Goal: Use online tool/utility: Use online tool/utility

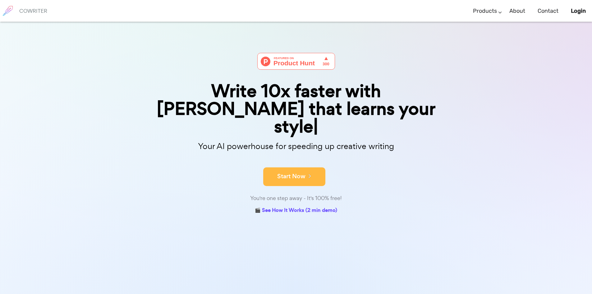
click at [297, 167] on button "Start Now" at bounding box center [294, 176] width 62 height 19
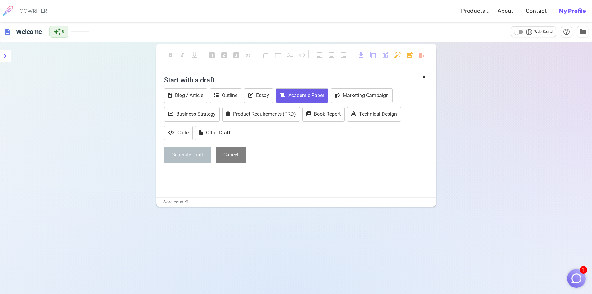
click at [292, 96] on button "Academic Paper" at bounding box center [302, 95] width 53 height 15
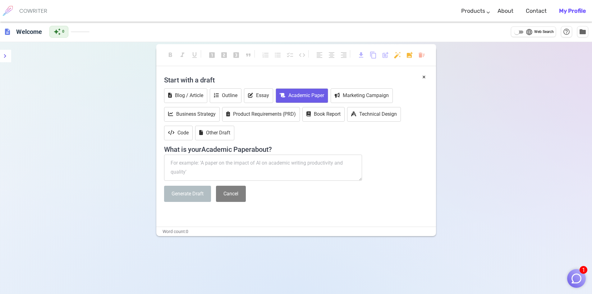
click at [238, 165] on textarea at bounding box center [263, 168] width 198 height 26
paste textarea "Green closed-loop supply chain inventory routing of perishable products with fu…"
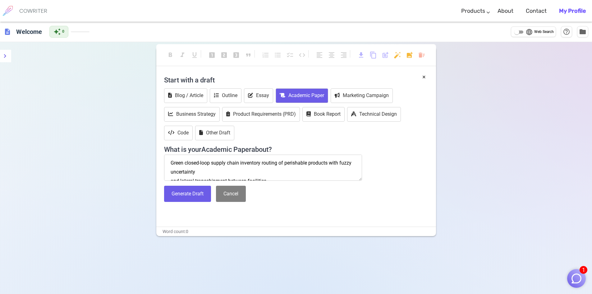
scroll to position [9, 0]
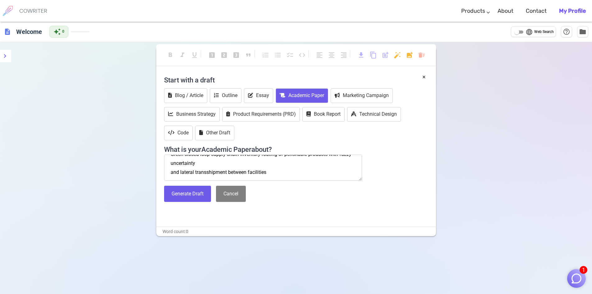
click at [171, 172] on textarea "Green closed-loop supply chain inventory routing of perishable products with fu…" at bounding box center [263, 168] width 198 height 26
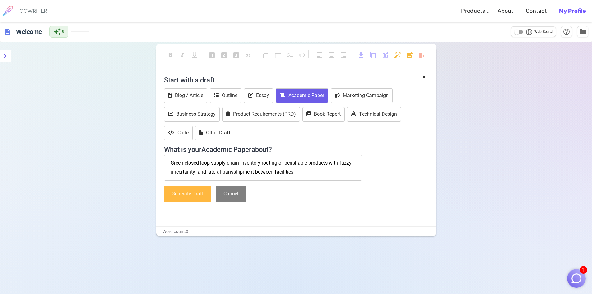
type textarea "Green closed-loop supply chain inventory routing of perishable products with fu…"
click at [193, 198] on button "Generate Draft" at bounding box center [187, 194] width 47 height 16
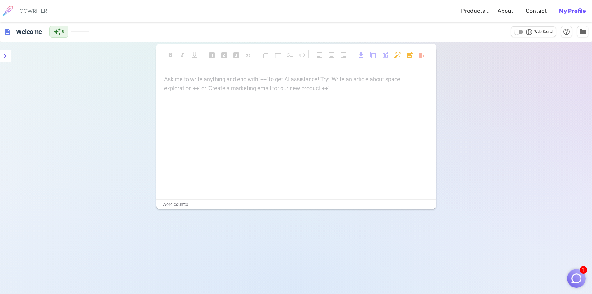
click at [208, 95] on div "Ask me to write anything and end with '++' to get AI assistance! Try: 'Write an…" at bounding box center [296, 137] width 280 height 124
click at [170, 209] on div "Terms & Privacy / Pricing / Contact us © 2025 Cowriter. Made with ♥ by writers." at bounding box center [296, 222] width 267 height 26
